Goal: Find specific page/section: Find specific page/section

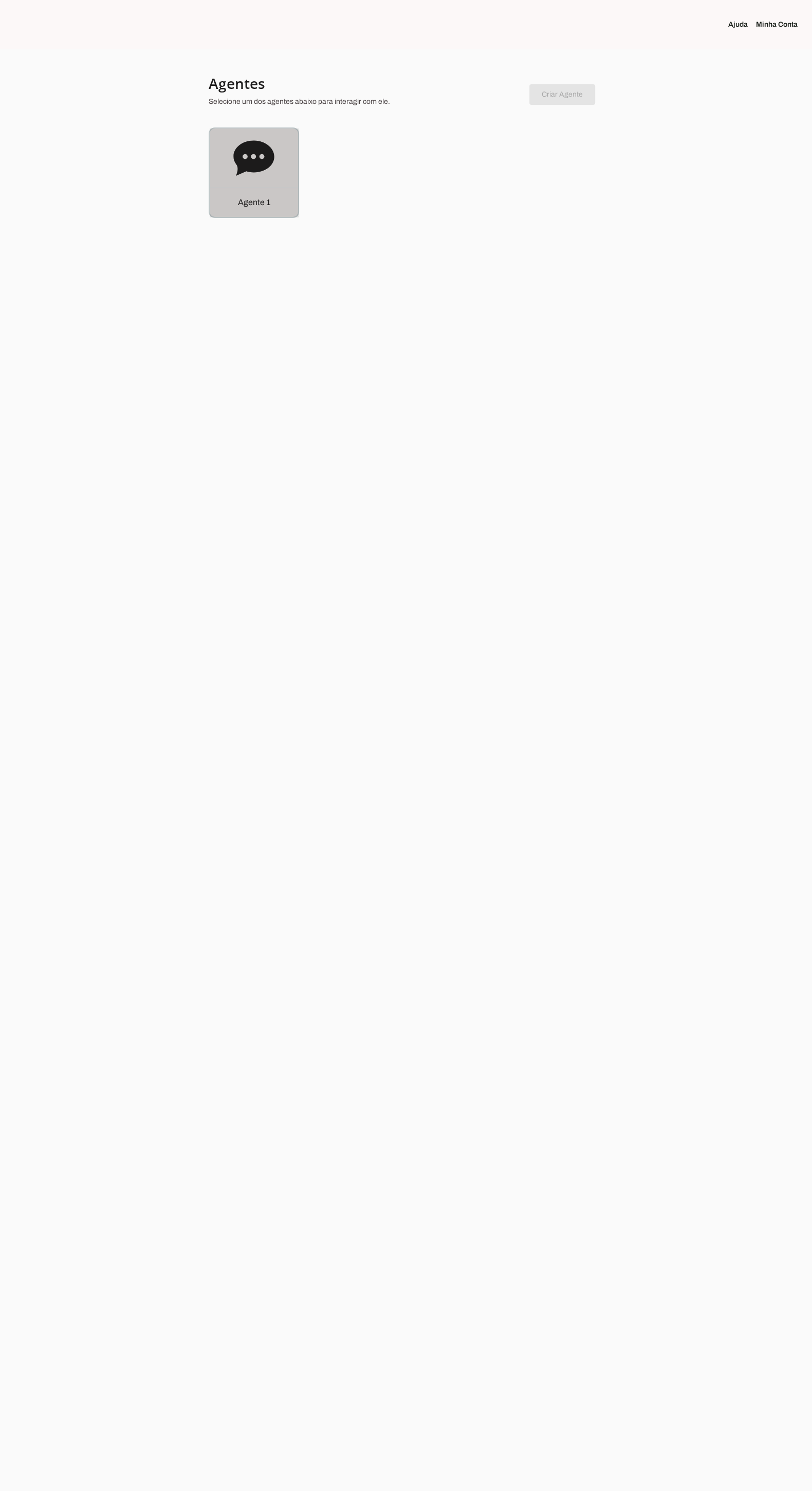
click at [225, 181] on div "Agente 1" at bounding box center [253, 172] width 88 height 88
